Goal: Information Seeking & Learning: Learn about a topic

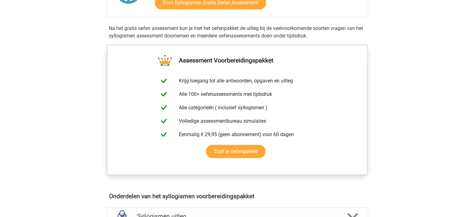
scroll to position [125, 0]
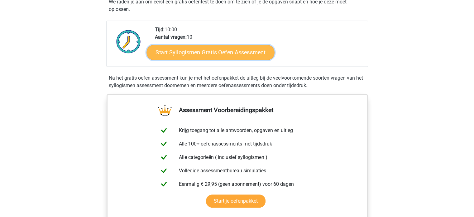
click at [244, 56] on link "Start Syllogismen Gratis Oefen Assessment" at bounding box center [211, 52] width 128 height 15
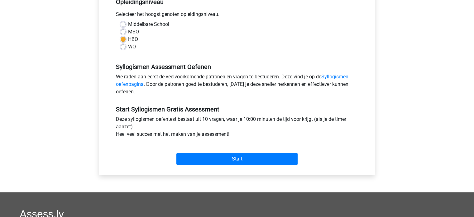
scroll to position [187, 0]
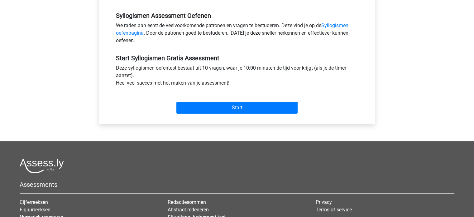
click at [263, 100] on div "Start" at bounding box center [237, 103] width 252 height 22
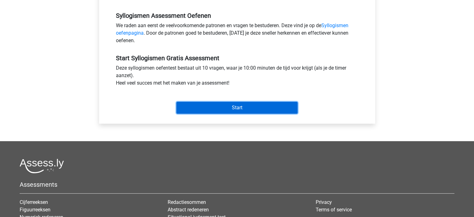
click at [261, 109] on input "Start" at bounding box center [236, 108] width 121 height 12
